Goal: Learn about a topic: Learn about a topic

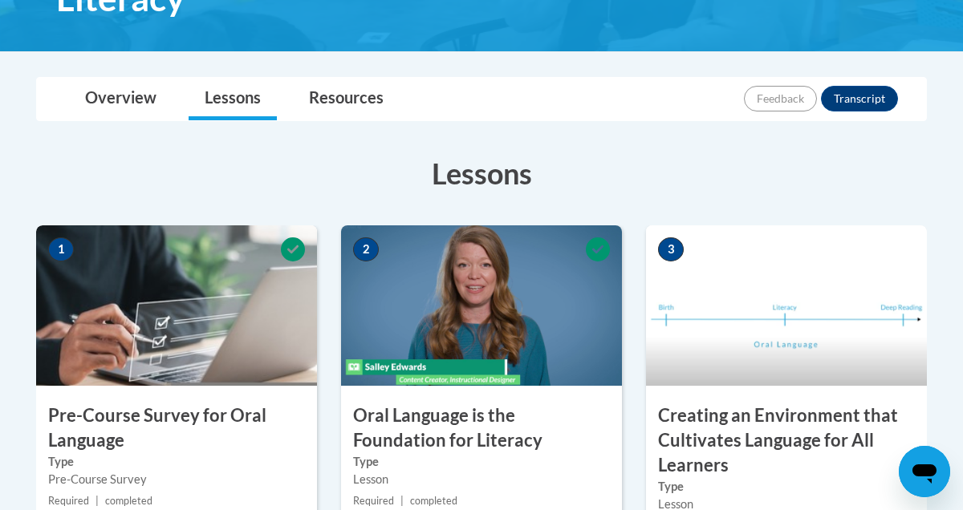
scroll to position [349, 0]
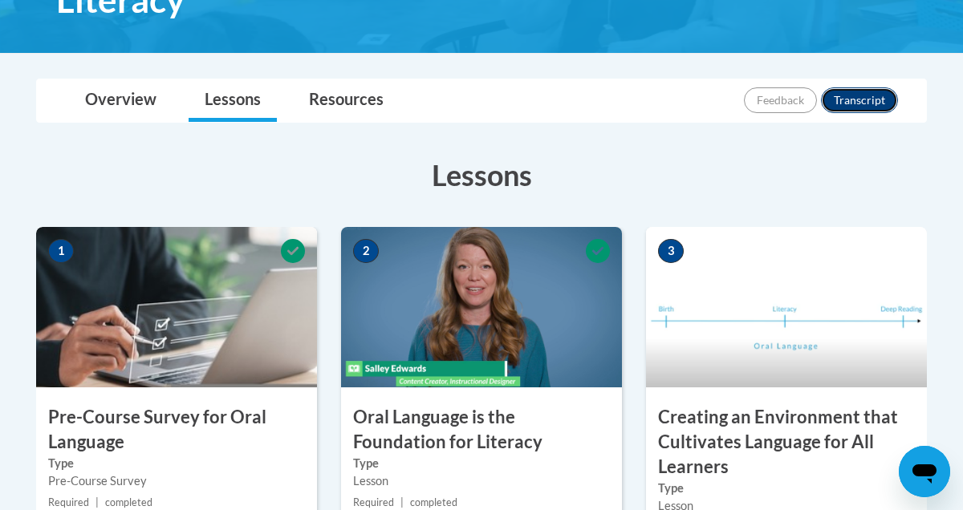
click at [874, 102] on button "Transcript" at bounding box center [859, 100] width 77 height 26
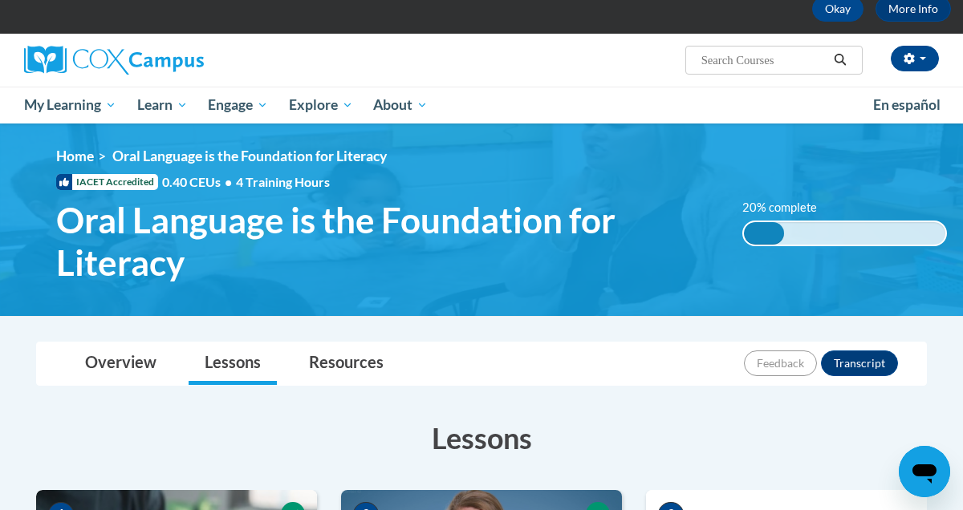
scroll to position [81, 0]
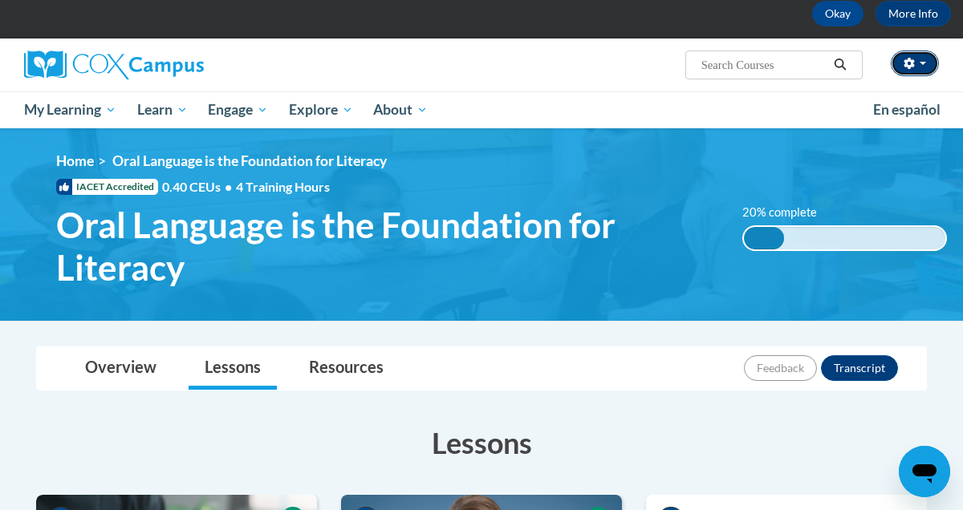
click at [926, 60] on button "button" at bounding box center [914, 64] width 48 height 26
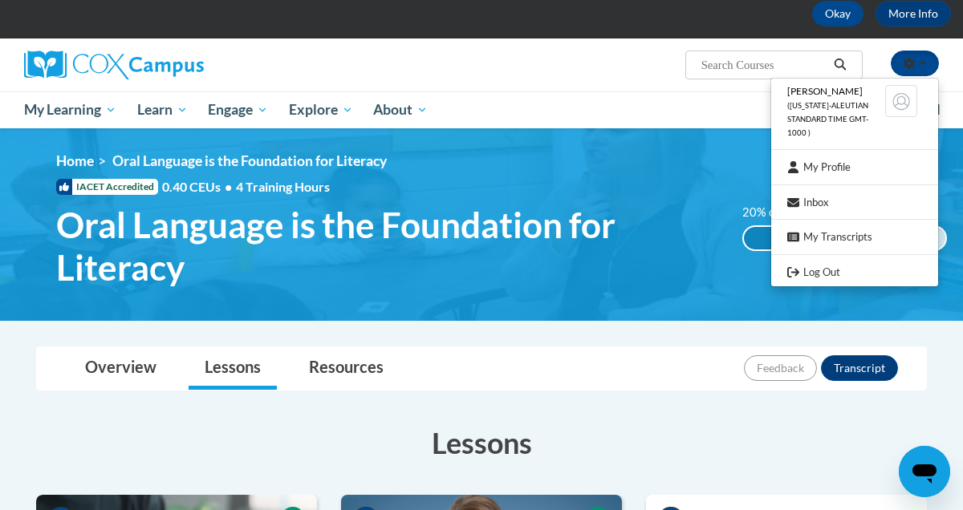
click at [628, 87] on div "Julie Kurisu (Hawaii-Aleutian Standard Time GMT-1000 ) My Profile Inbox My Tran…" at bounding box center [481, 65] width 939 height 53
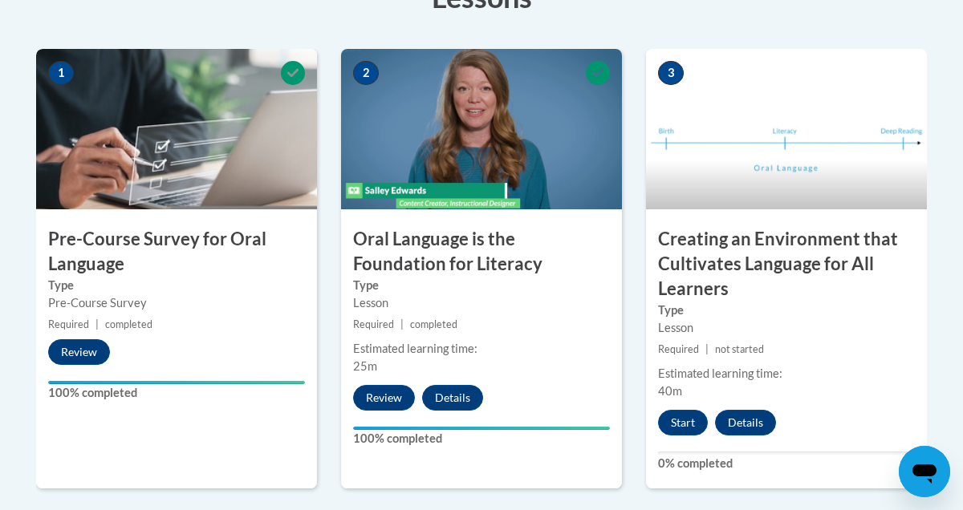
scroll to position [594, 0]
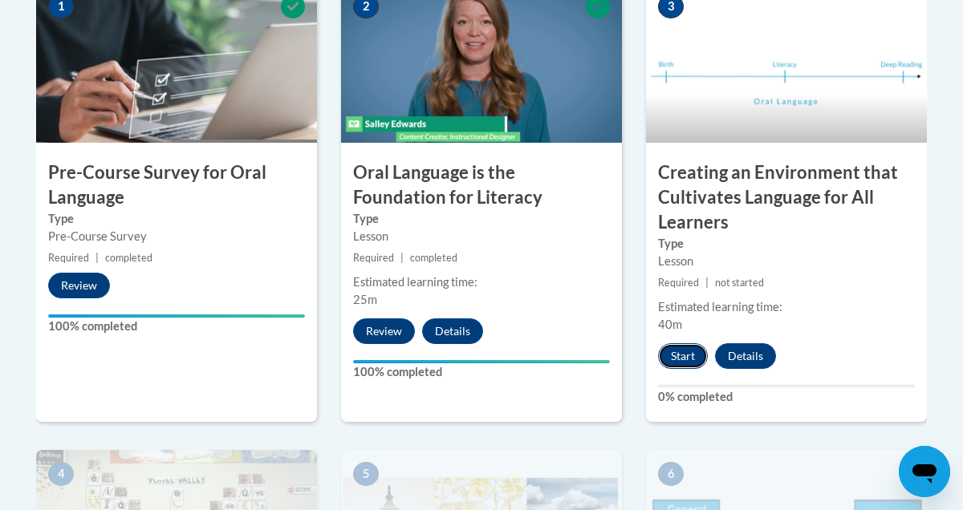
click at [679, 355] on button "Start" at bounding box center [683, 356] width 50 height 26
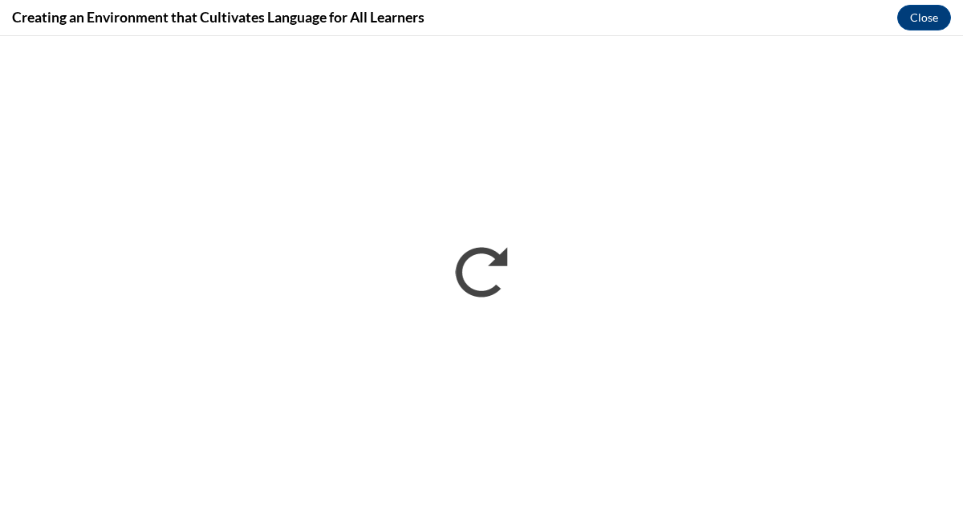
scroll to position [0, 0]
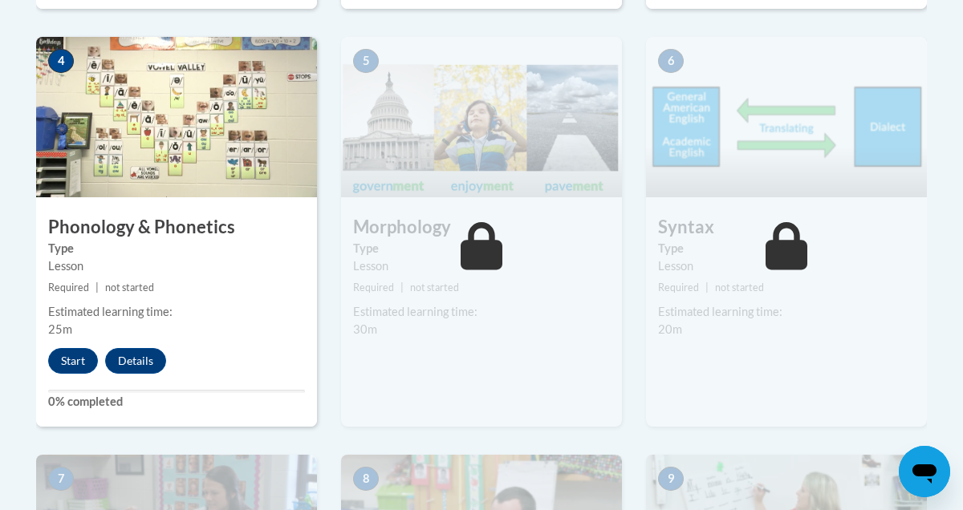
scroll to position [1037, 0]
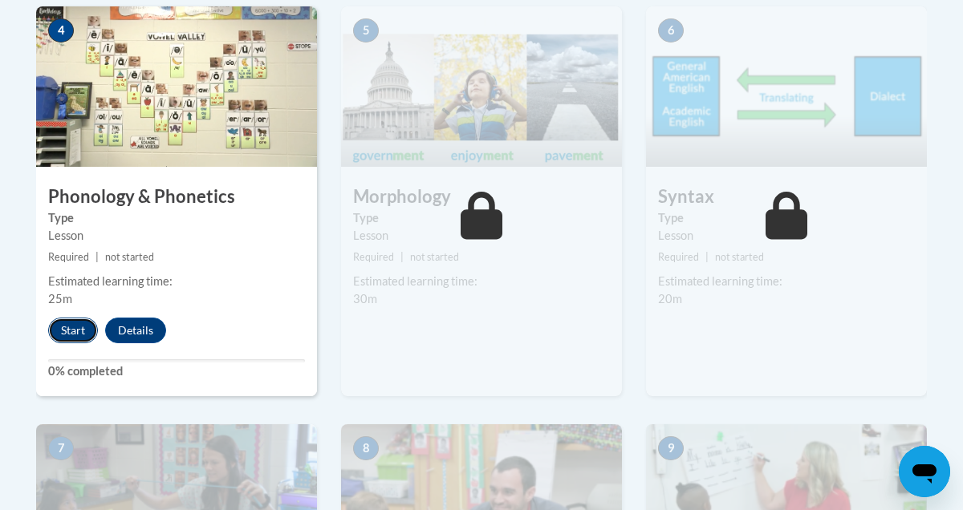
click at [67, 331] on button "Start" at bounding box center [73, 331] width 50 height 26
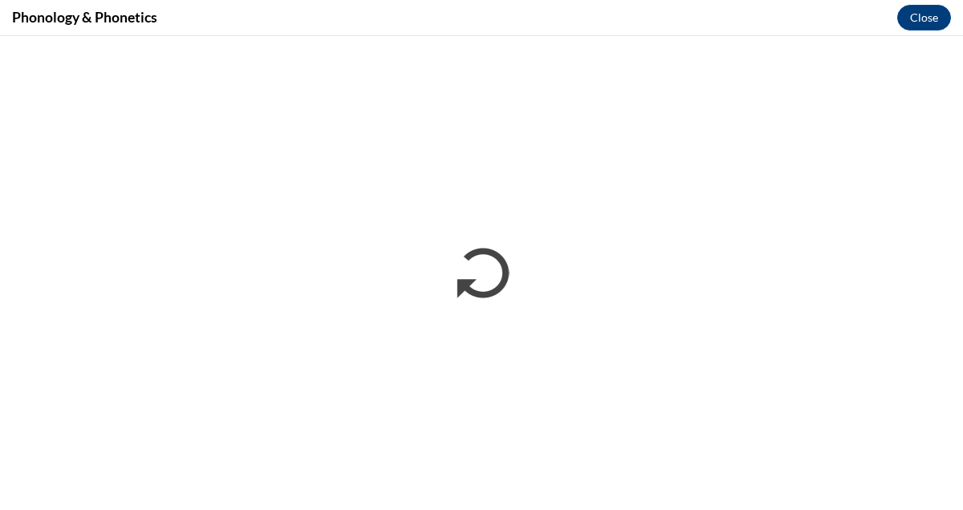
scroll to position [0, 0]
